Goal: Information Seeking & Learning: Learn about a topic

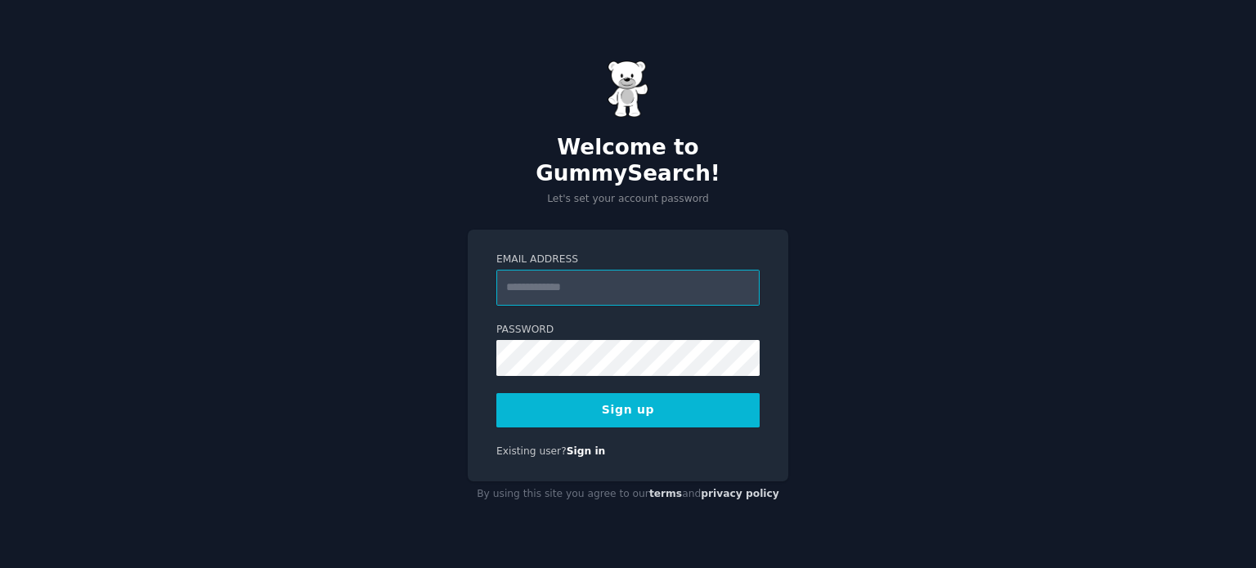
click at [590, 274] on input "Email Address" at bounding box center [627, 288] width 263 height 36
type input "**********"
click at [641, 398] on button "Sign up" at bounding box center [627, 410] width 263 height 34
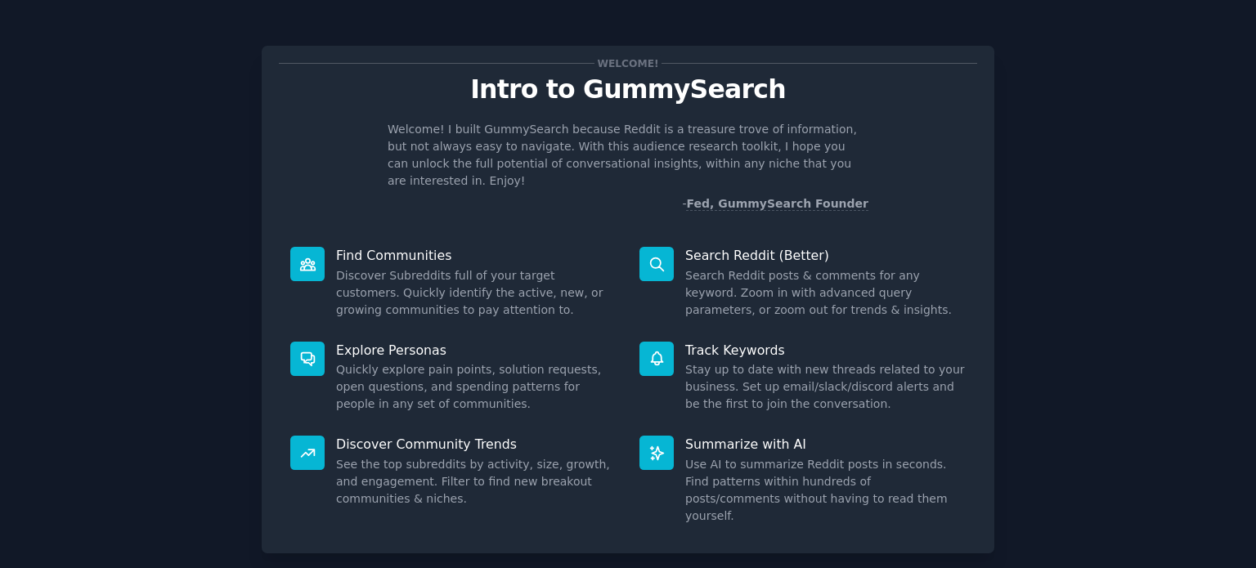
click at [760, 247] on p "Search Reddit (Better)" at bounding box center [825, 255] width 280 height 17
click at [662, 256] on icon at bounding box center [656, 264] width 17 height 17
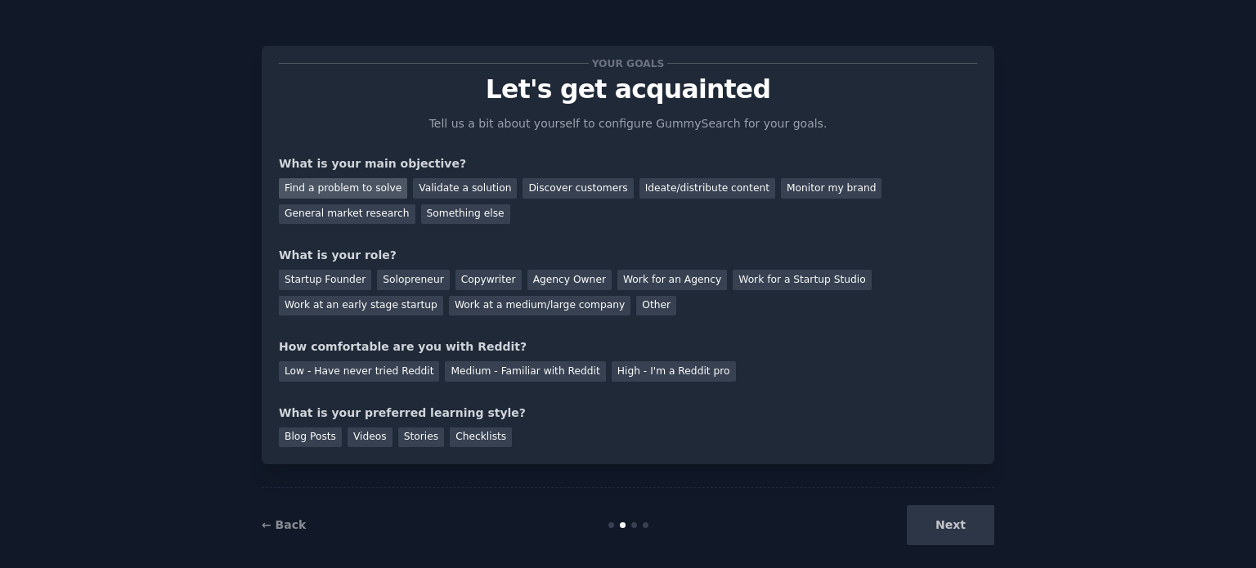
click at [350, 191] on div "Find a problem to solve" at bounding box center [343, 188] width 128 height 20
click at [397, 277] on div "Solopreneur" at bounding box center [413, 280] width 72 height 20
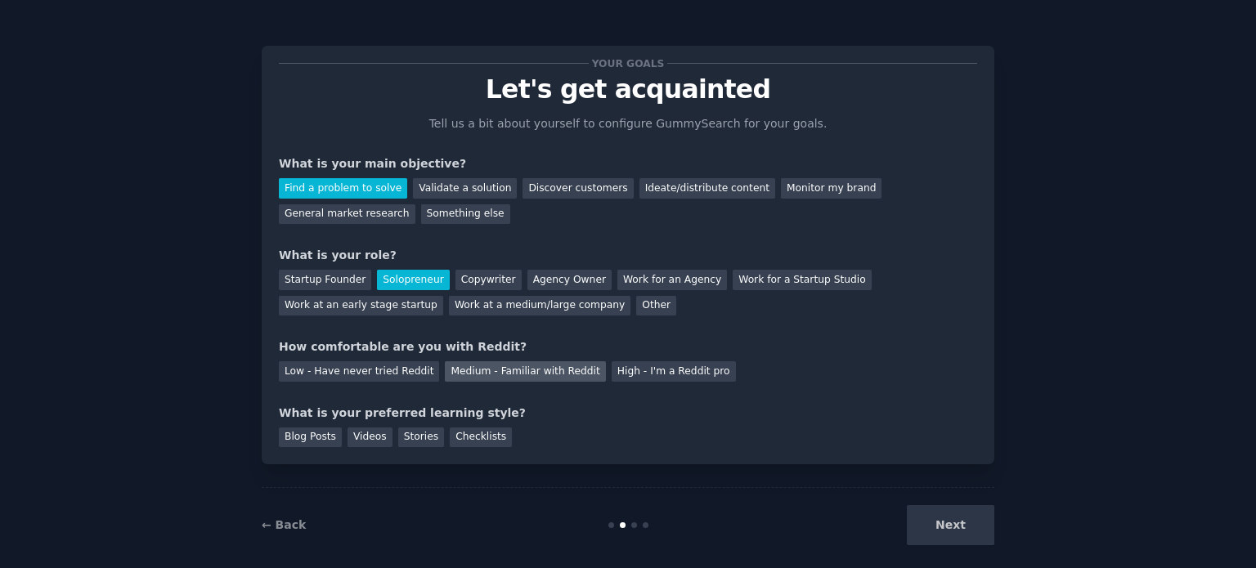
click at [478, 379] on div "Medium - Familiar with Reddit" at bounding box center [525, 371] width 160 height 20
click at [318, 436] on div "Blog Posts" at bounding box center [310, 438] width 63 height 20
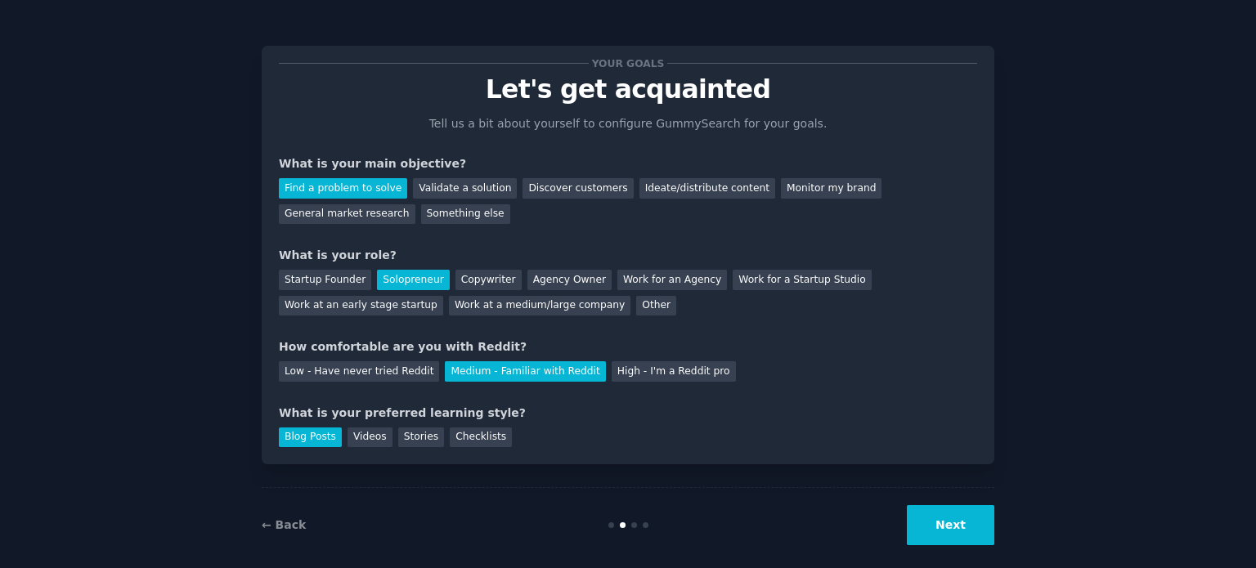
click at [958, 529] on button "Next" at bounding box center [951, 525] width 88 height 40
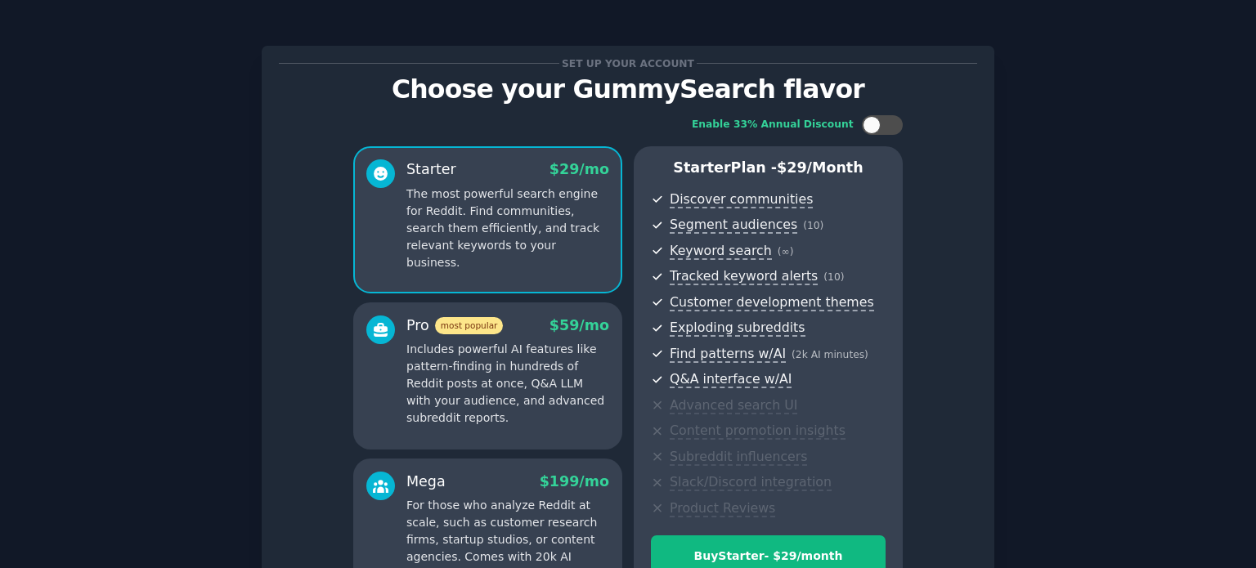
scroll to position [192, 0]
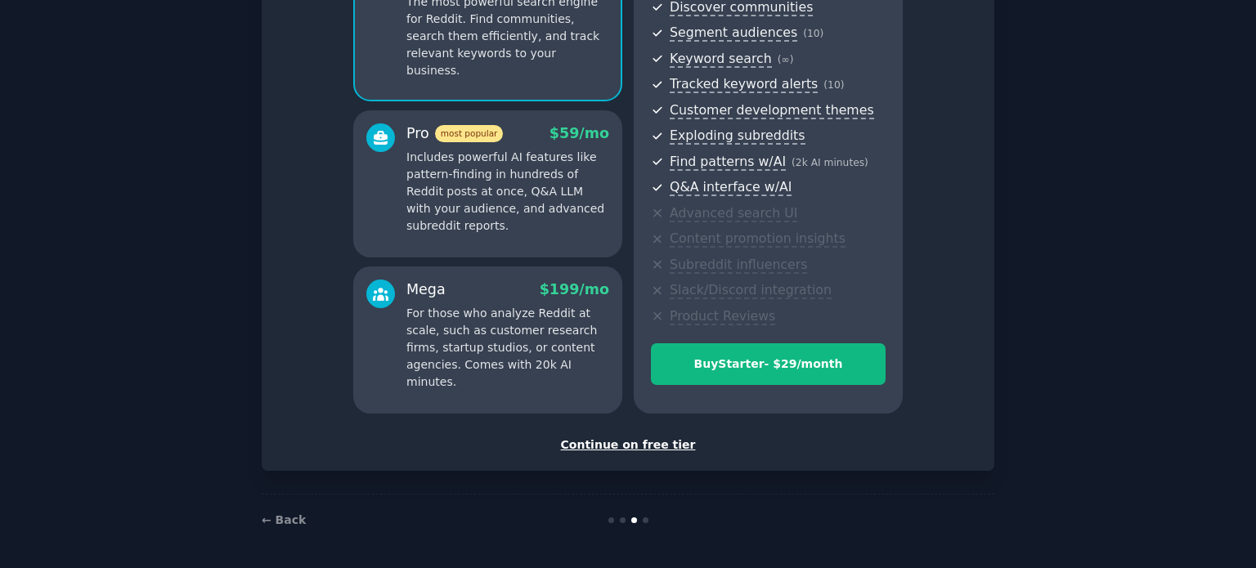
click at [656, 447] on div "Continue on free tier" at bounding box center [628, 445] width 698 height 17
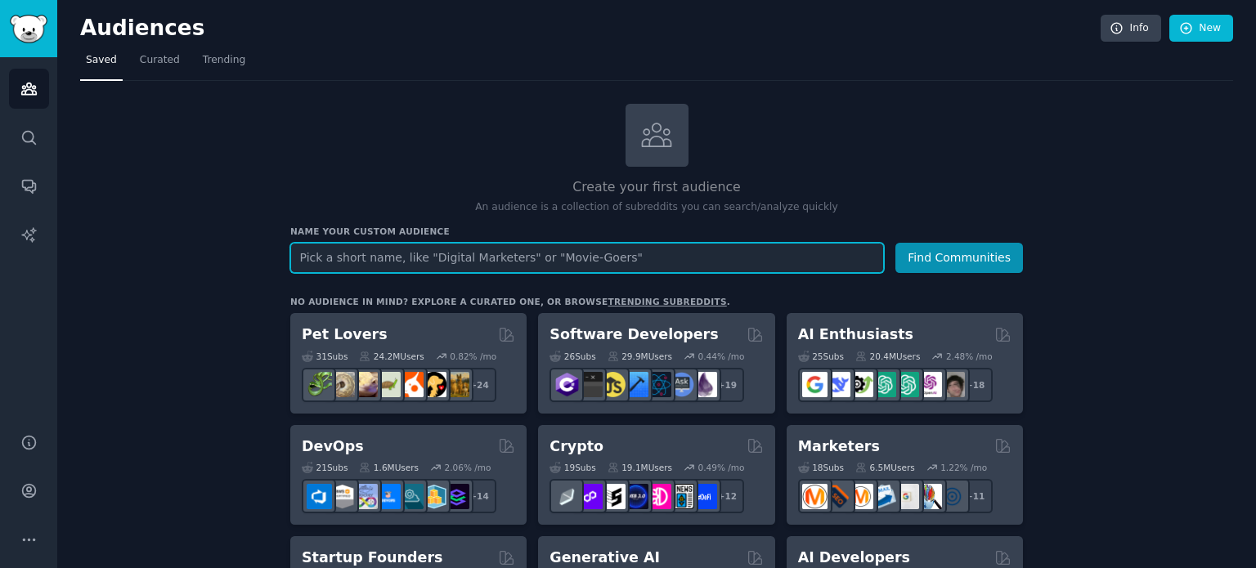
click at [386, 263] on input "text" at bounding box center [587, 258] width 594 height 30
type input "my elderly mom needs"
click at [895, 243] on button "Find Communities" at bounding box center [959, 258] width 128 height 30
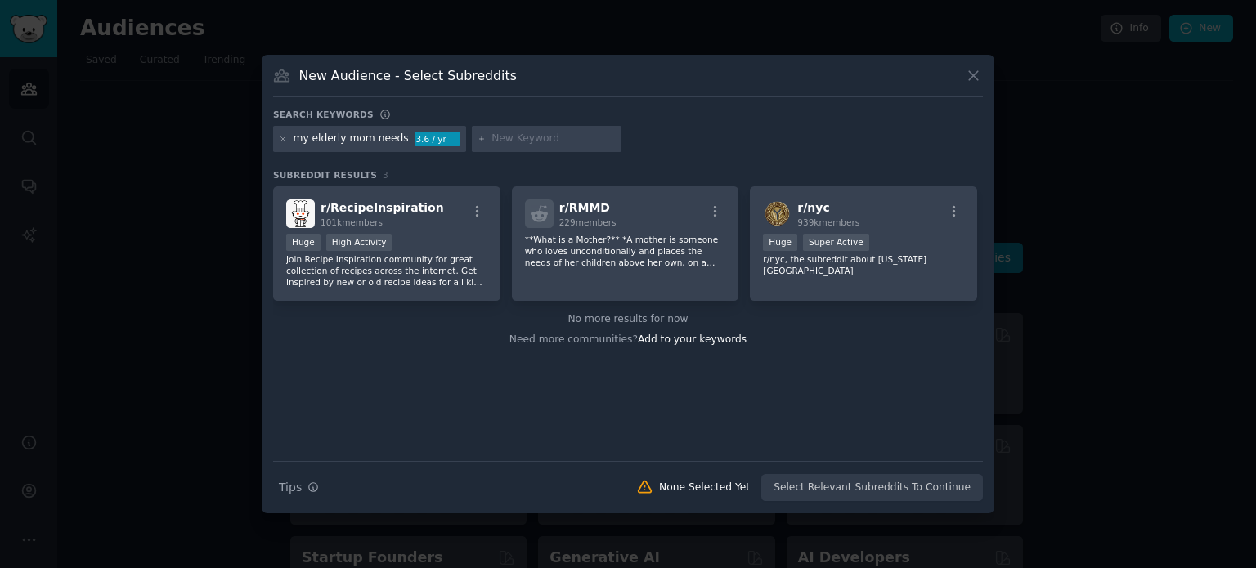
click at [973, 78] on icon at bounding box center [973, 75] width 17 height 17
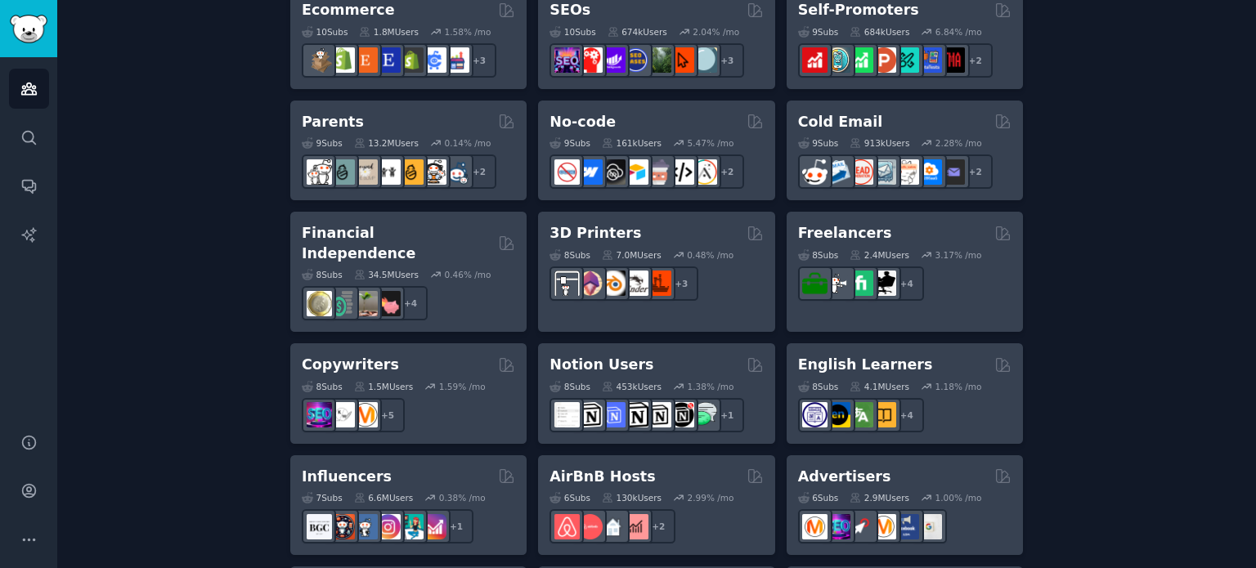
scroll to position [1317, 0]
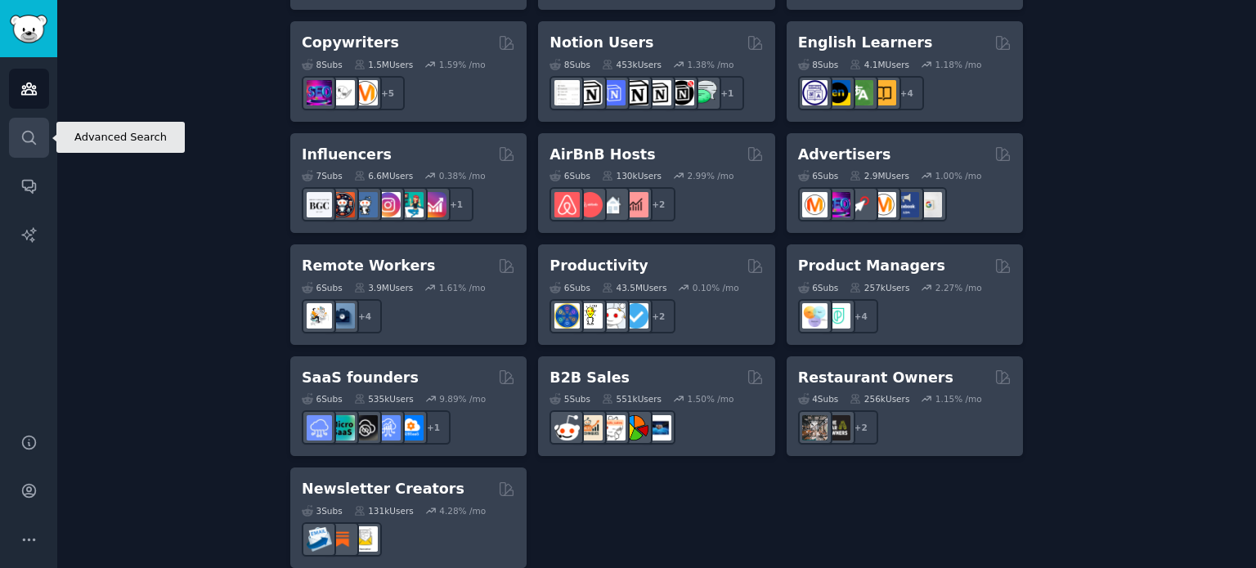
click at [33, 142] on icon "Sidebar" at bounding box center [28, 137] width 13 height 13
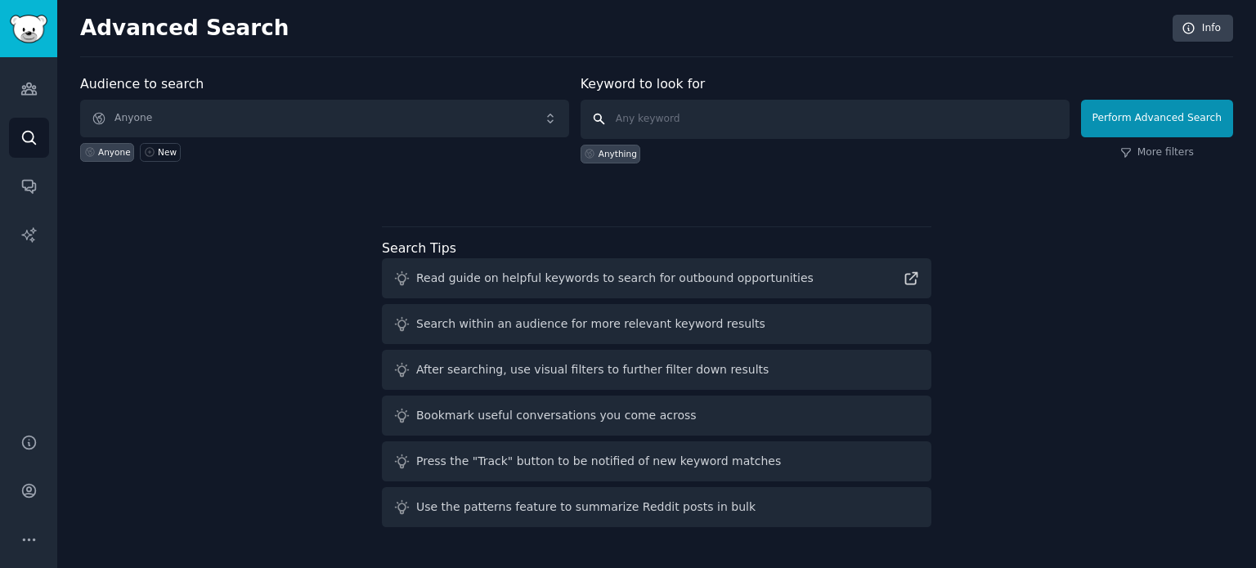
click at [673, 123] on input "text" at bounding box center [825, 119] width 489 height 39
type input "my elderly mom needs"
click button "Perform Advanced Search" at bounding box center [1157, 119] width 152 height 38
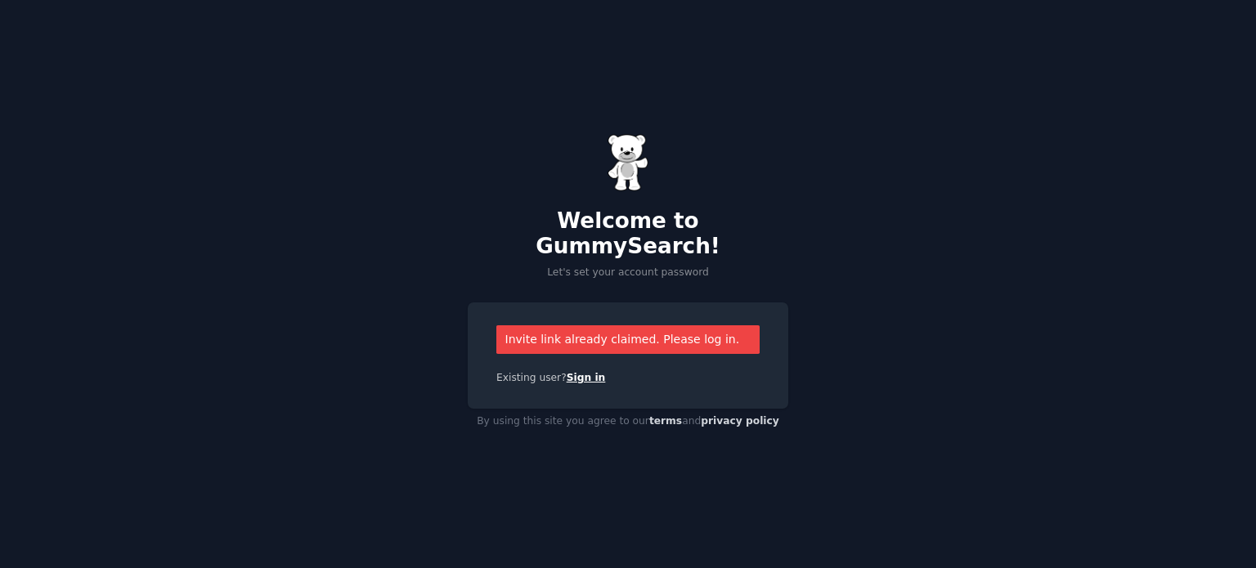
click at [572, 372] on link "Sign in" at bounding box center [586, 377] width 39 height 11
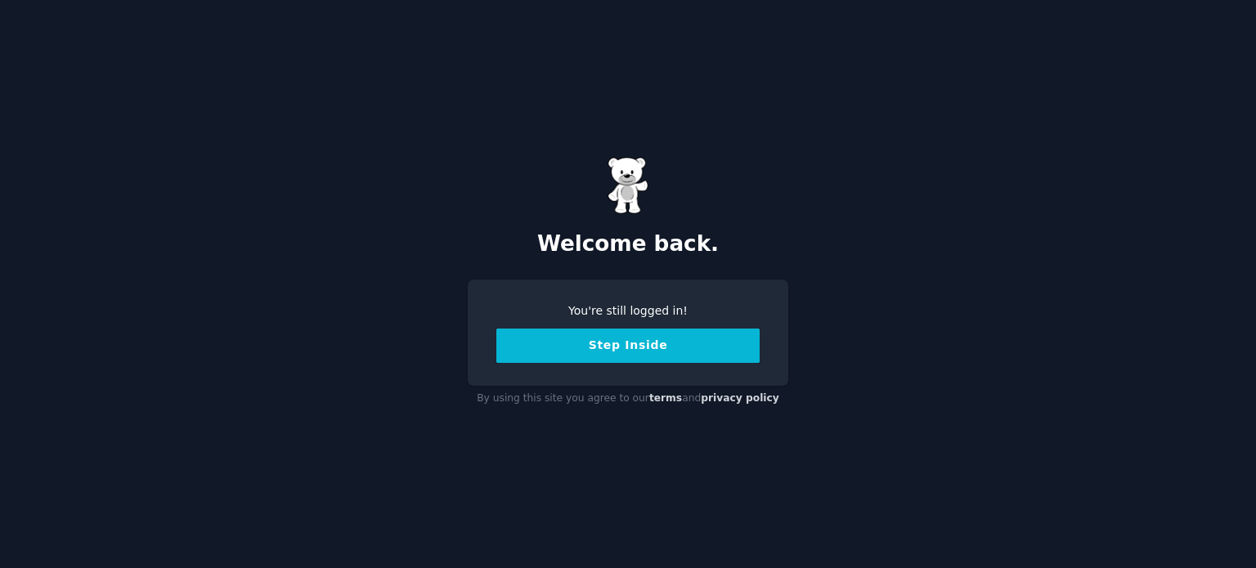
click at [617, 339] on button "Step Inside" at bounding box center [627, 346] width 263 height 34
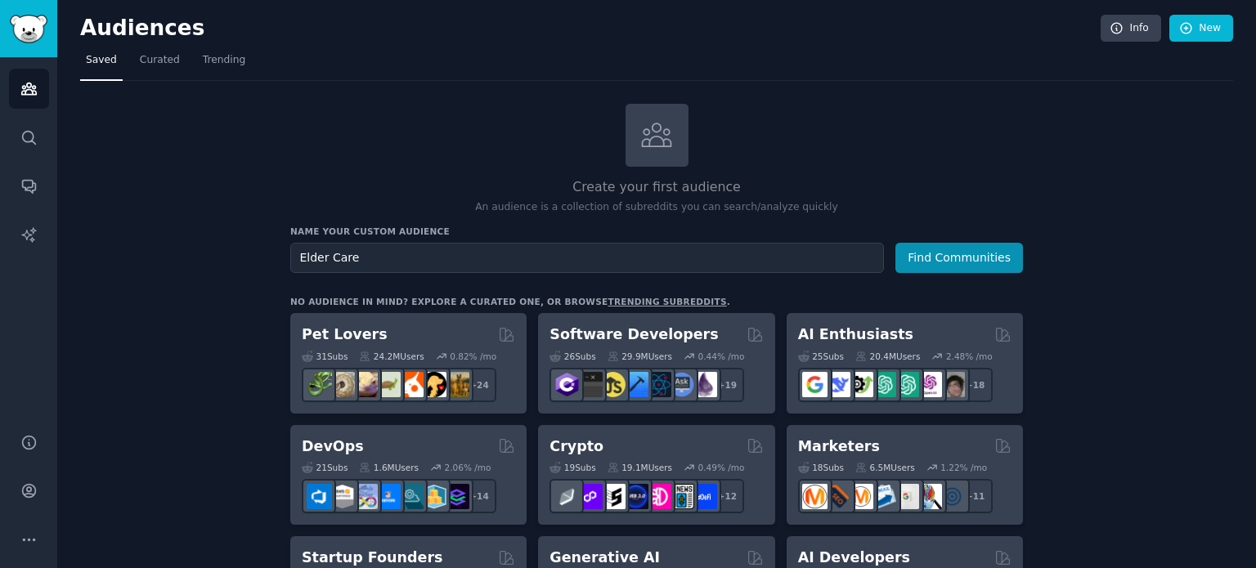
type input "Elder Care"
click at [895, 243] on button "Find Communities" at bounding box center [959, 258] width 128 height 30
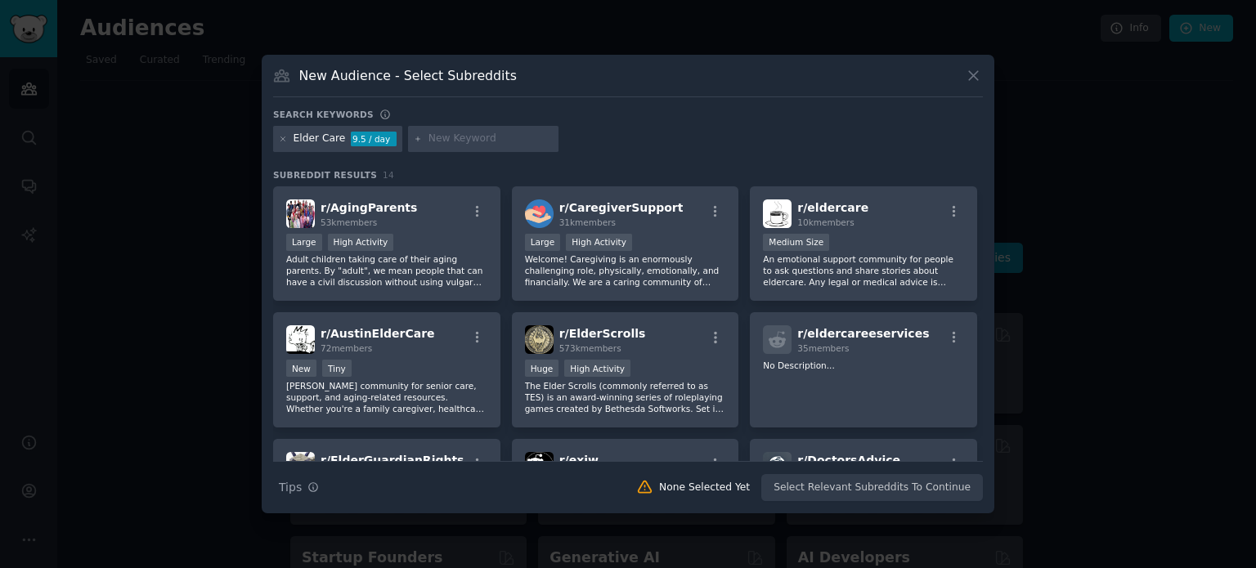
click at [474, 141] on input "text" at bounding box center [491, 139] width 124 height 15
type input "My mom needs"
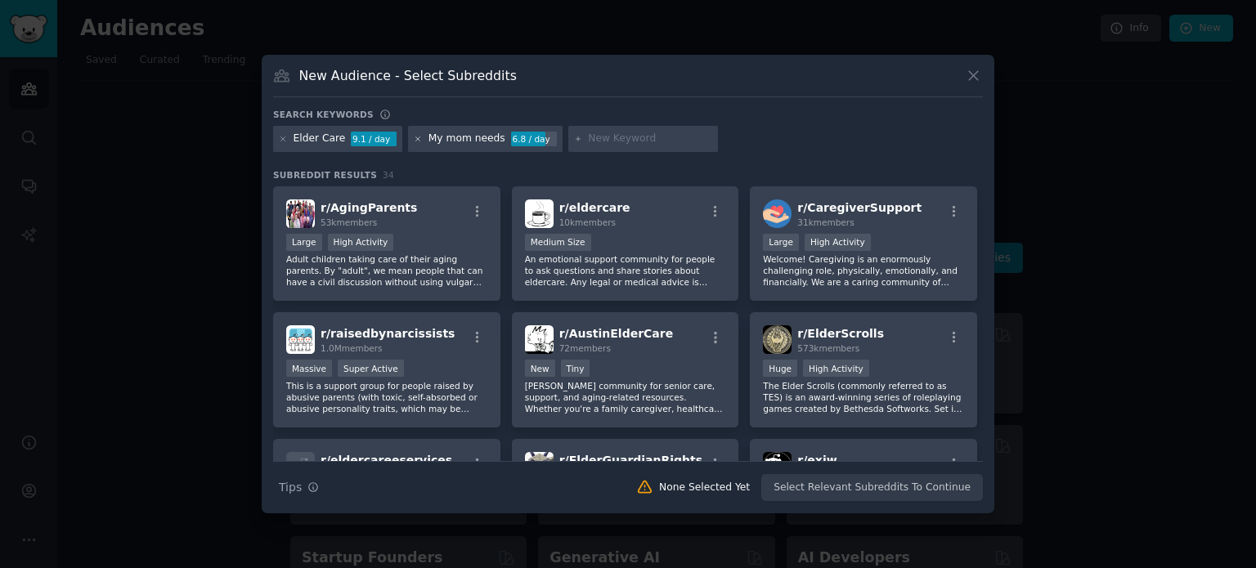
click at [414, 136] on icon at bounding box center [418, 139] width 9 height 9
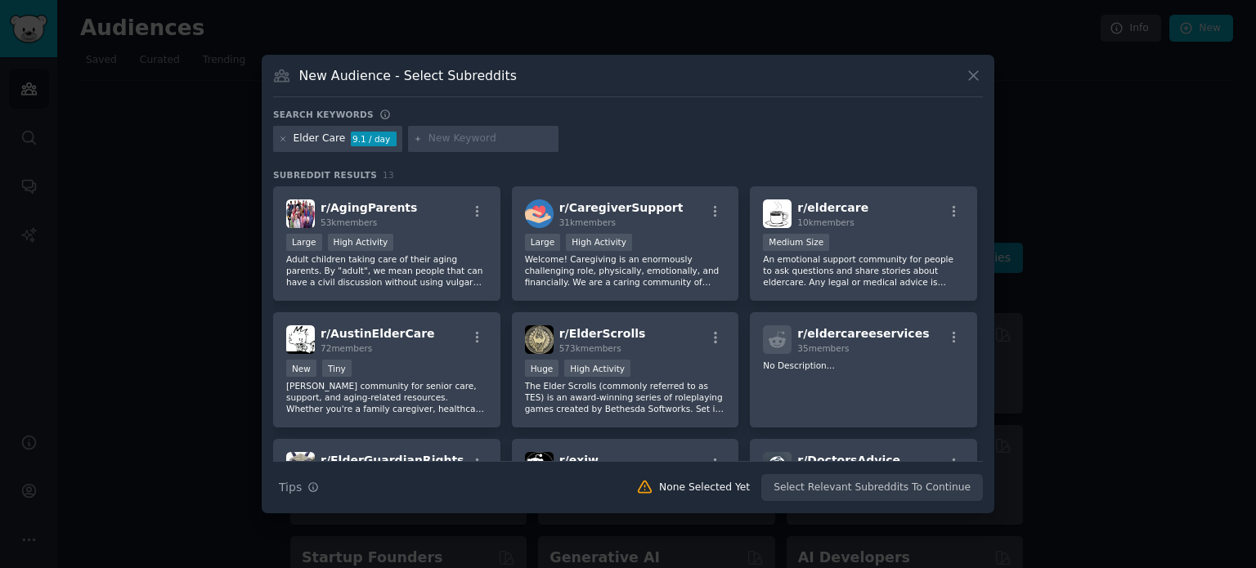
click at [429, 136] on input "text" at bounding box center [491, 139] width 124 height 15
type input "need app"
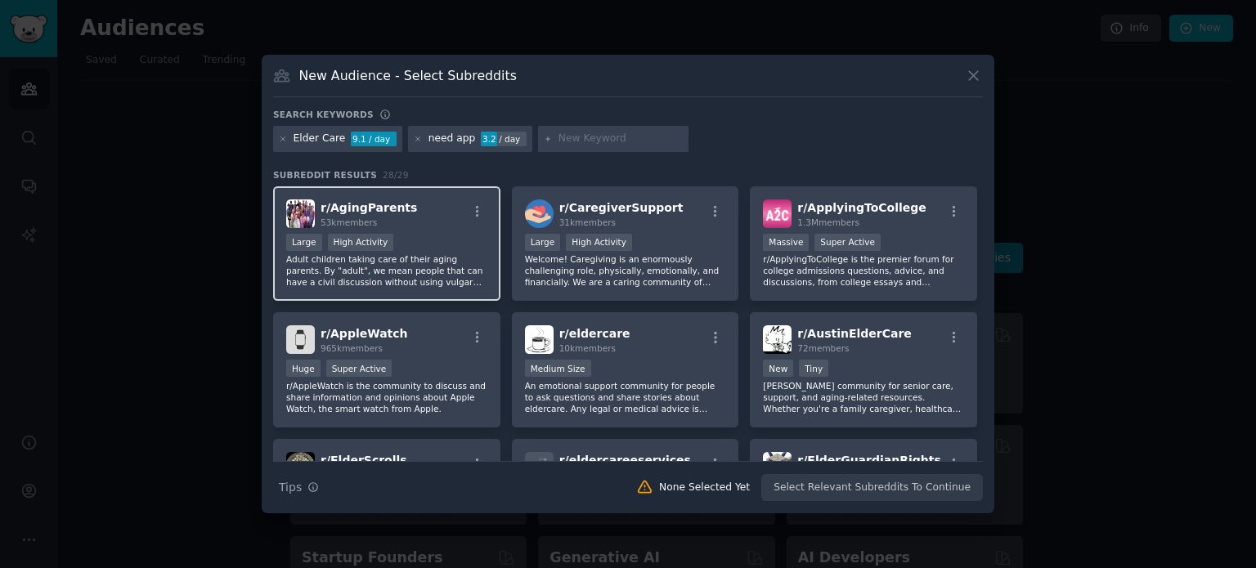
click at [388, 234] on div ">= 80th percentile for submissions / day Large High Activity" at bounding box center [386, 244] width 201 height 20
